Goal: Task Accomplishment & Management: Manage account settings

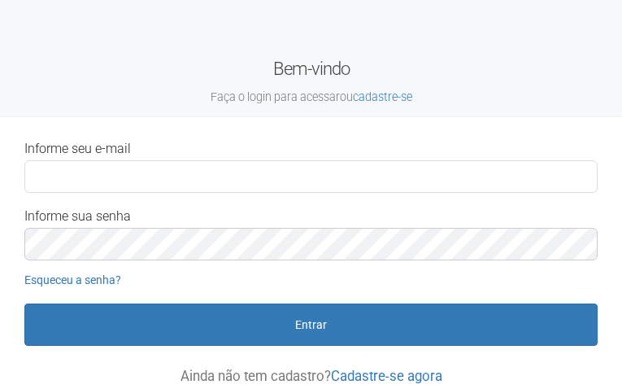
click at [45, 178] on input "Informe seu e-mail" at bounding box center [310, 176] width 573 height 33
click at [39, 173] on input "Informe seu e-mail" at bounding box center [310, 176] width 573 height 33
click at [46, 175] on input "Informe seu e-mail" at bounding box center [310, 176] width 573 height 33
type input "**********"
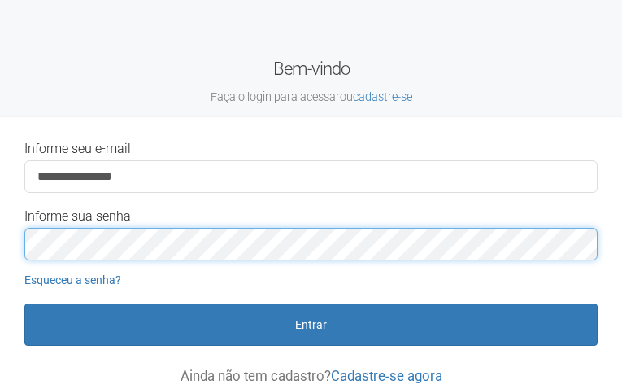
click at [24, 303] on button "Entrar" at bounding box center [310, 324] width 573 height 42
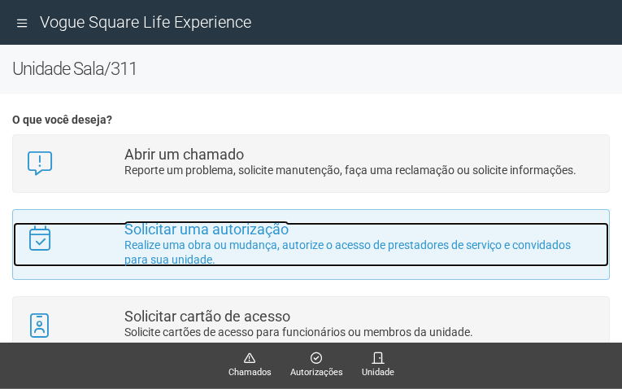
click at [245, 238] on p "Realize uma obra ou mudança, autorize o acesso de prestadores de serviço e conv…" at bounding box center [360, 251] width 472 height 29
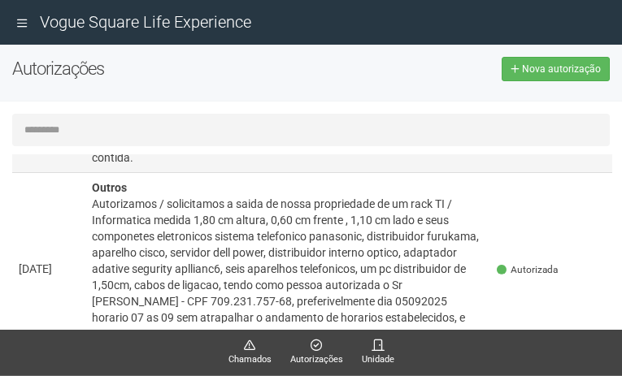
scroll to position [406, 0]
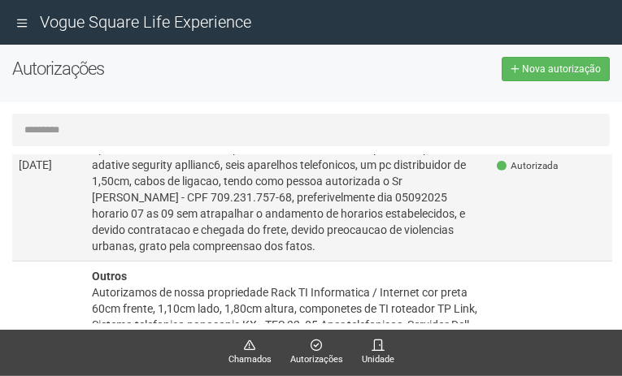
click at [52, 167] on div "[DATE]" at bounding box center [49, 165] width 60 height 16
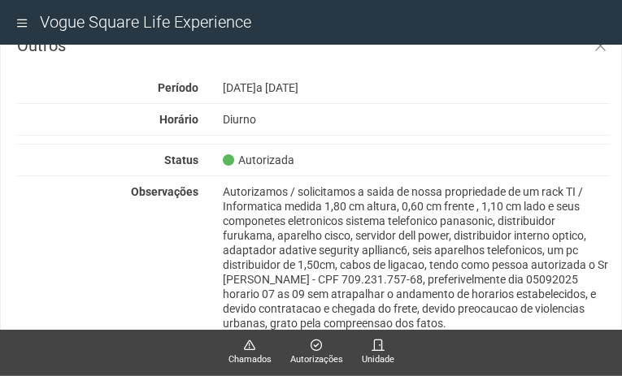
scroll to position [24, 0]
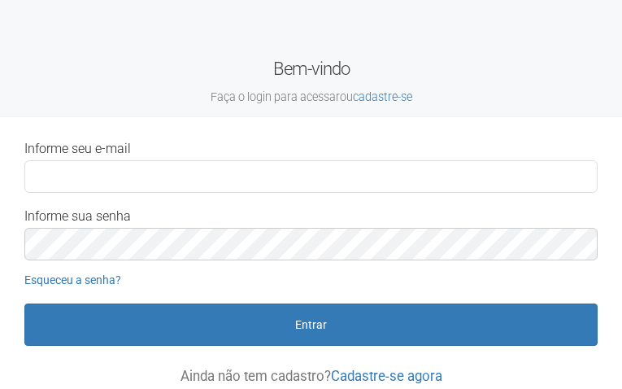
click at [37, 180] on input "Informe seu e-mail" at bounding box center [310, 176] width 573 height 33
type input "**********"
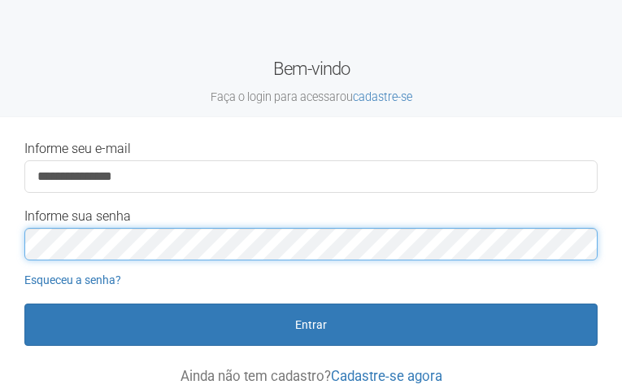
click at [24, 303] on button "Entrar" at bounding box center [310, 324] width 573 height 42
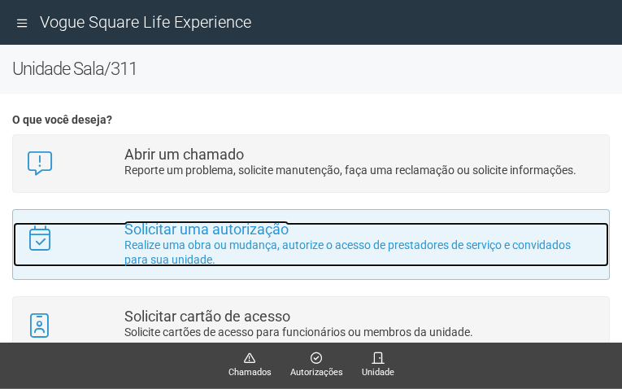
click at [228, 230] on strong "Solicitar uma autorização" at bounding box center [206, 228] width 164 height 17
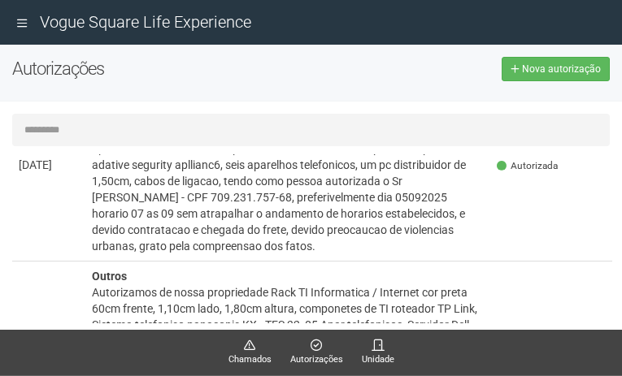
scroll to position [244, 0]
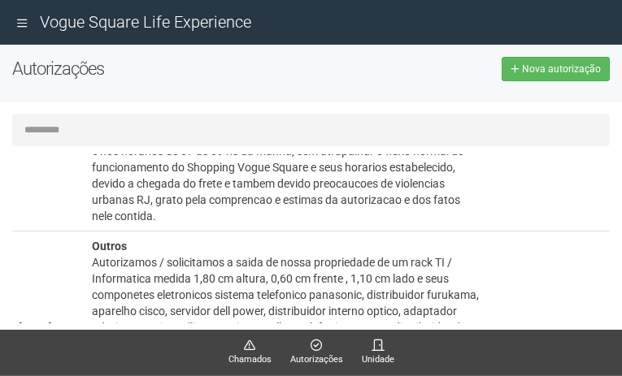
click at [34, 132] on input "text" at bounding box center [310, 130] width 597 height 33
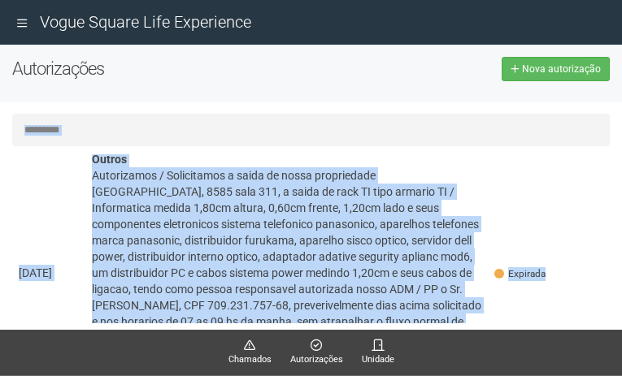
scroll to position [64, 0]
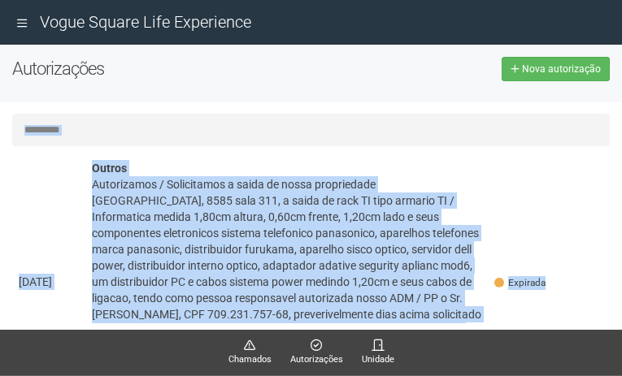
drag, startPoint x: 538, startPoint y: 198, endPoint x: 272, endPoint y: 101, distance: 282.8
click at [272, 101] on div "Autorizações Nova autorização [GEOGRAPHIC_DATA]... Nenhuma autorização foi soli…" at bounding box center [310, 196] width 597 height 279
click at [344, 119] on input "text" at bounding box center [310, 130] width 597 height 33
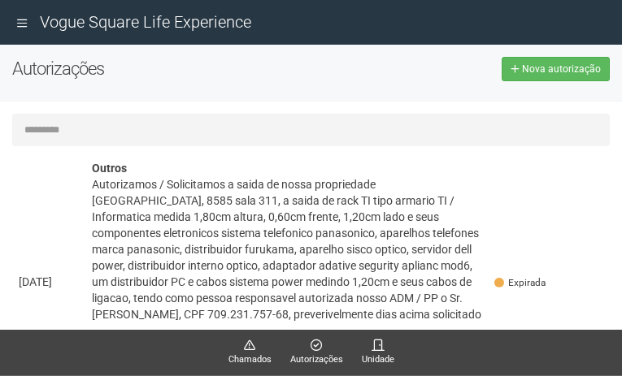
drag, startPoint x: 267, startPoint y: 119, endPoint x: 147, endPoint y: 113, distance: 120.5
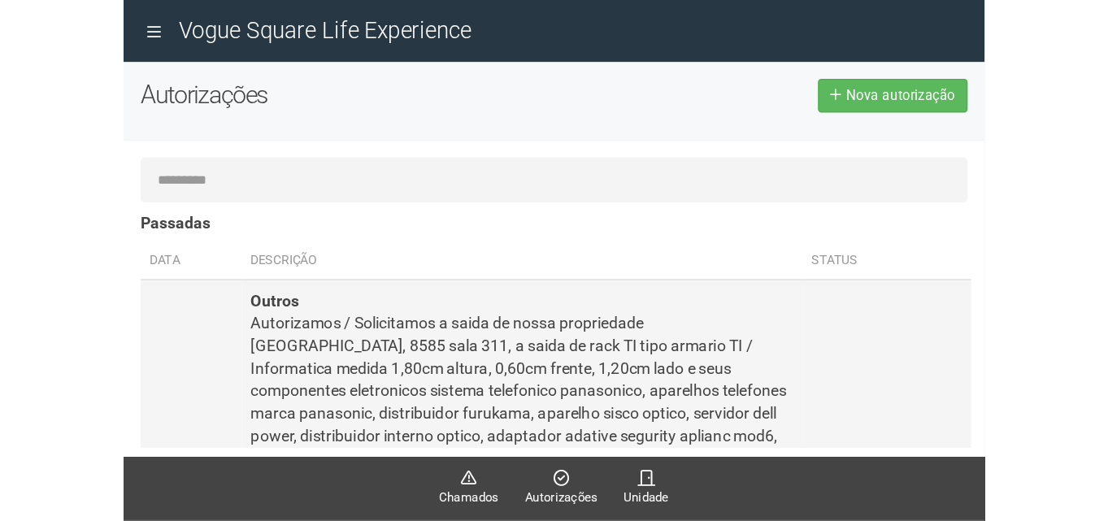
scroll to position [0, 0]
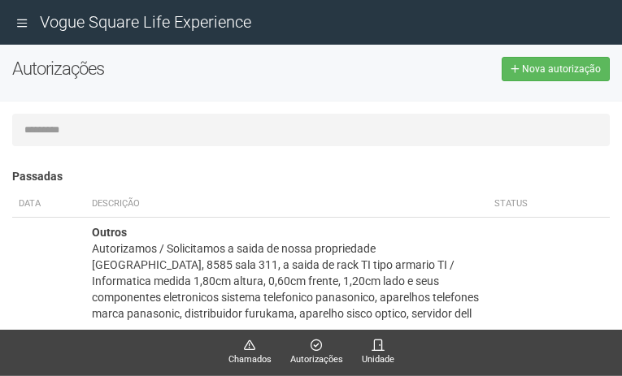
click at [201, 153] on div "Carregando... Nenhuma autorização foi solicitada Passadas Data Descrição Status…" at bounding box center [311, 219] width 622 height 210
click at [39, 131] on input "text" at bounding box center [310, 130] width 597 height 33
click at [95, 254] on div "Autorizamos / Solicitamos a saida de nossa propriedade [GEOGRAPHIC_DATA], 8585 …" at bounding box center [288, 355] width 392 height 228
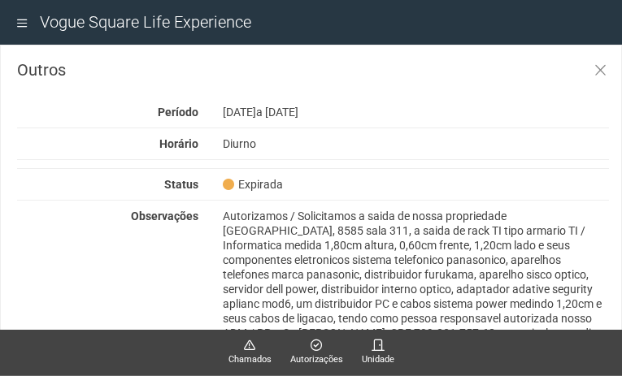
click at [40, 276] on div "Observações" at bounding box center [313, 311] width 616 height 205
